Goal: Information Seeking & Learning: Learn about a topic

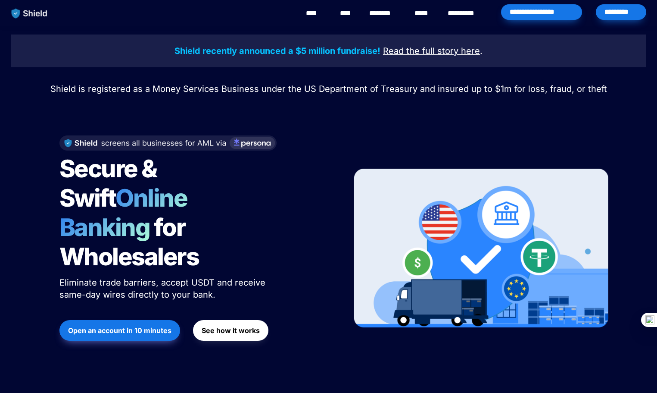
click at [440, 47] on u "Read the full story" at bounding box center [420, 51] width 75 height 10
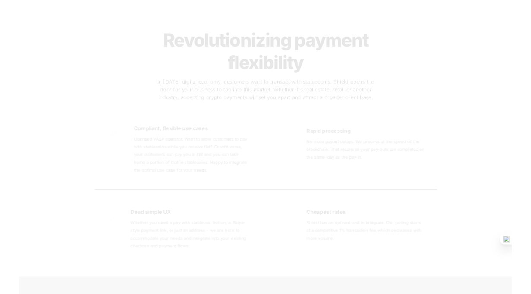
scroll to position [1552, 0]
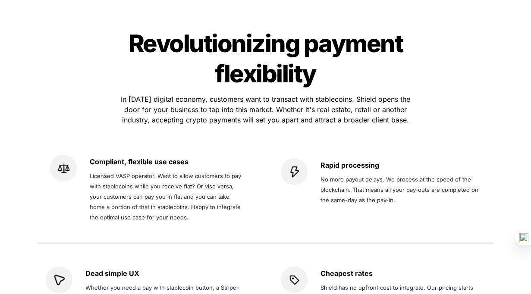
click at [150, 258] on div "Dead simple UX Whether you need a pay with stablecoin button, a Stripe-style pa…" at bounding box center [148, 296] width 205 height 76
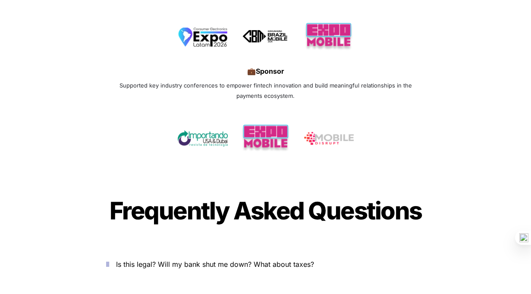
scroll to position [2754, 0]
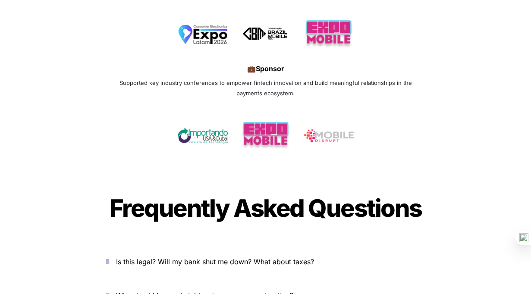
click at [212, 248] on button "Is this legal? Will my bank shut me down? What about taxes?" at bounding box center [265, 261] width 345 height 27
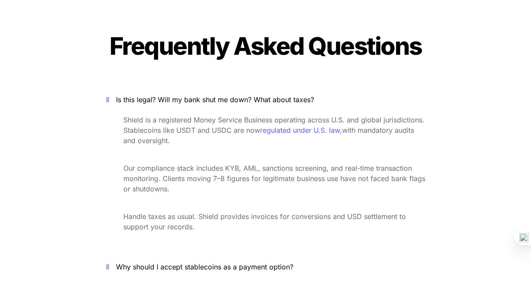
scroll to position [2917, 0]
click at [279, 260] on p "Why should I accept stablecoins as a payment option?" at bounding box center [270, 267] width 309 height 14
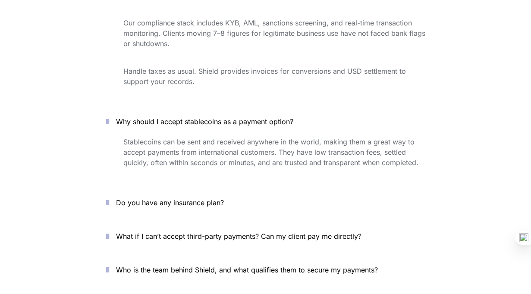
scroll to position [3062, 0]
click at [173, 198] on span "Do you have any insurance plan?" at bounding box center [170, 202] width 108 height 9
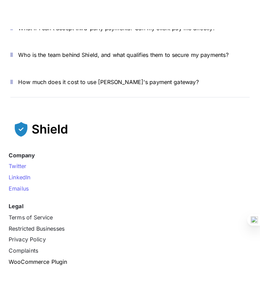
scroll to position [4286, 0]
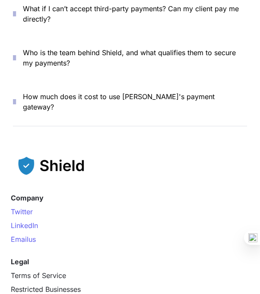
click at [168, 100] on span "How much does it cost to use [PERSON_NAME]'s payment gateway?" at bounding box center [120, 101] width 194 height 19
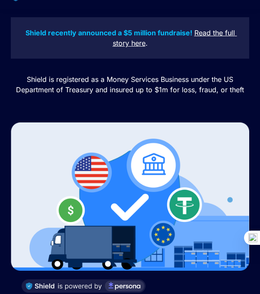
scroll to position [0, 0]
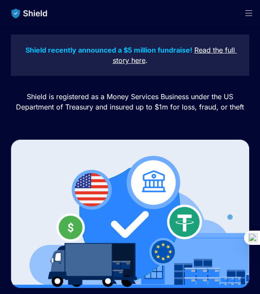
click at [225, 50] on u "Read the full story" at bounding box center [175, 55] width 124 height 19
